Goal: Task Accomplishment & Management: Use online tool/utility

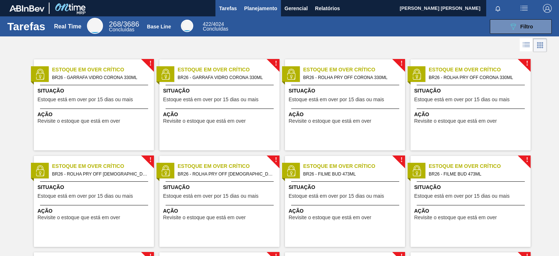
click at [257, 8] on span "Planejamento" at bounding box center [260, 8] width 33 height 9
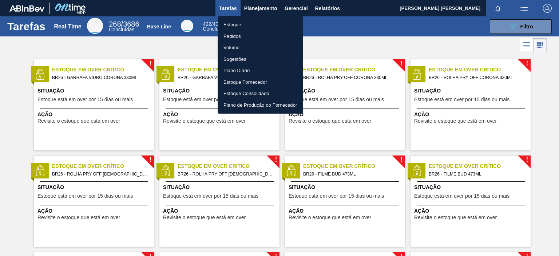
click at [252, 37] on li "Pedidos" at bounding box center [261, 37] width 86 height 12
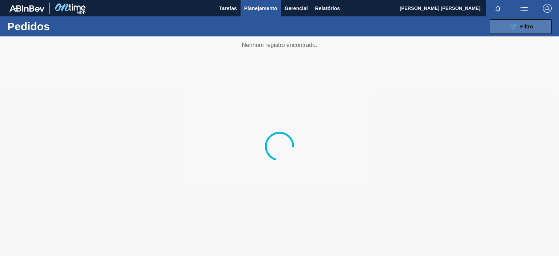
click at [508, 30] on button "089F7B8B-B2A5-4AFE-B5C0-19BA573D28AC Filtro" at bounding box center [521, 26] width 62 height 15
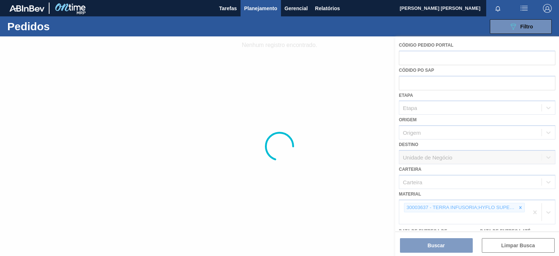
click at [520, 207] on div at bounding box center [279, 146] width 559 height 220
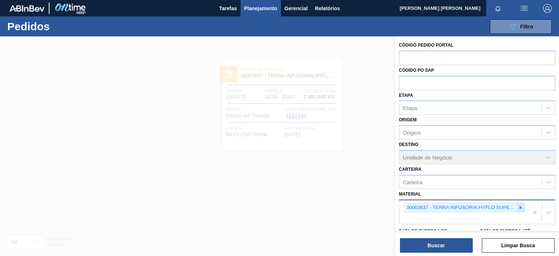
click at [520, 207] on icon at bounding box center [520, 207] width 5 height 5
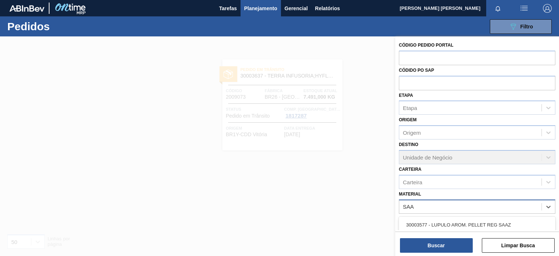
type input "SAAZ"
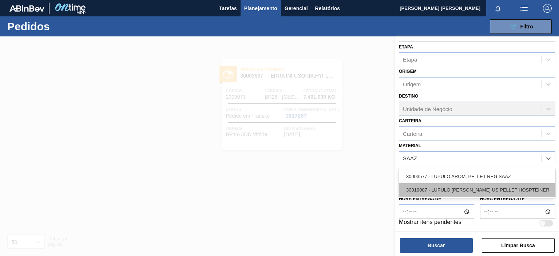
click at [485, 189] on div "30019087 - LUPULO [PERSON_NAME] US PELLET HOSPTEINER" at bounding box center [477, 189] width 157 height 13
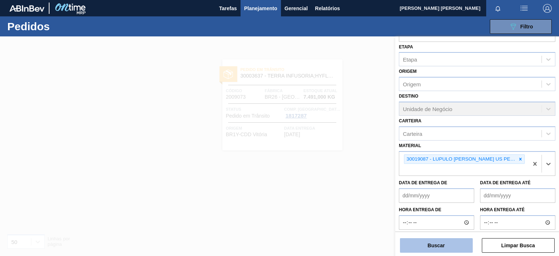
click at [435, 248] on button "Buscar" at bounding box center [436, 245] width 73 height 15
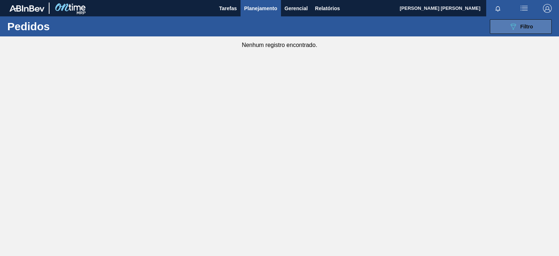
click at [516, 23] on icon "089F7B8B-B2A5-4AFE-B5C0-19BA573D28AC" at bounding box center [513, 26] width 9 height 9
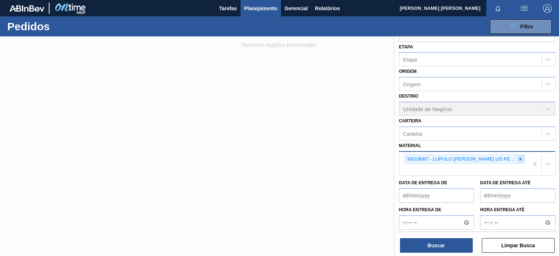
click at [522, 157] on icon at bounding box center [520, 159] width 5 height 5
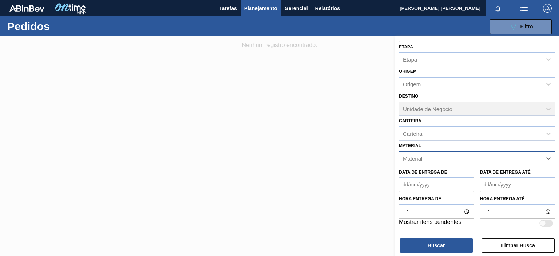
type input "G"
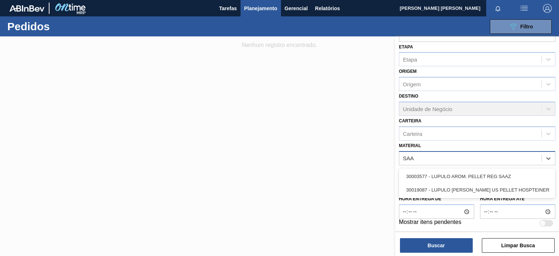
type input "SAAZ"
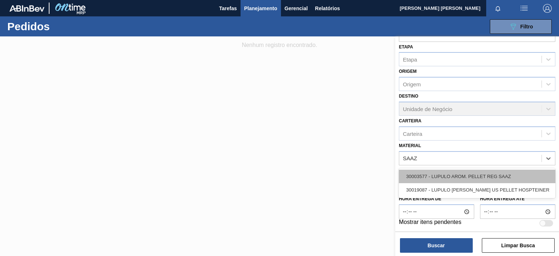
click at [431, 177] on div "30003577 - LUPULO AROM. PELLET REG SAAZ" at bounding box center [477, 176] width 157 height 13
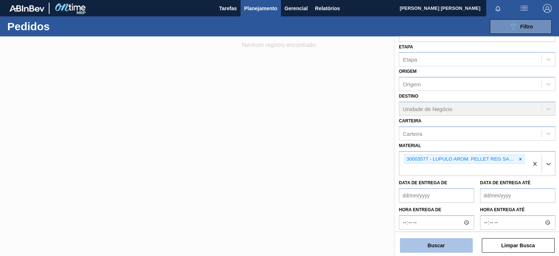
click at [424, 245] on button "Buscar" at bounding box center [436, 245] width 73 height 15
